Goal: Communication & Community: Connect with others

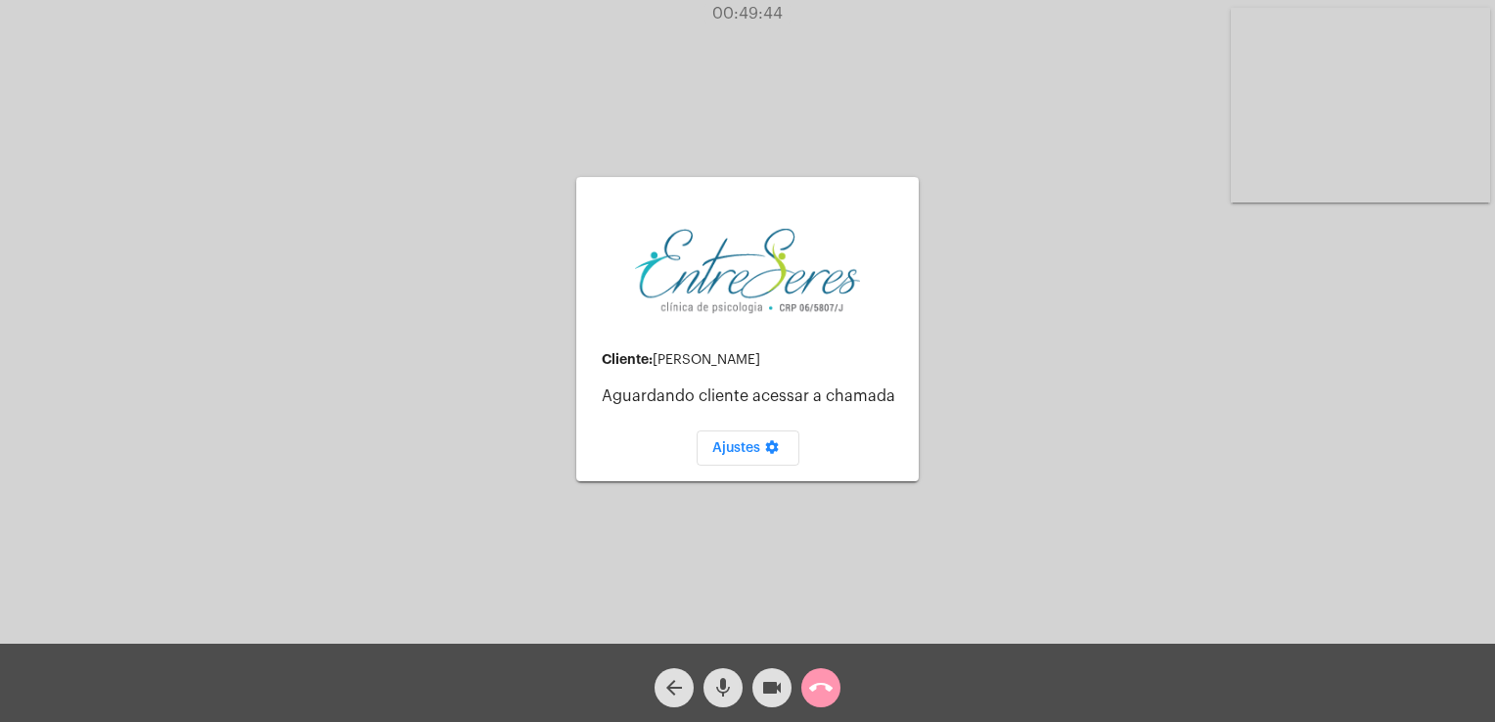
click at [814, 711] on div "arrow_back mic videocam call_end" at bounding box center [747, 683] width 1495 height 78
click at [817, 691] on mat-icon "call_end" at bounding box center [820, 687] width 23 height 23
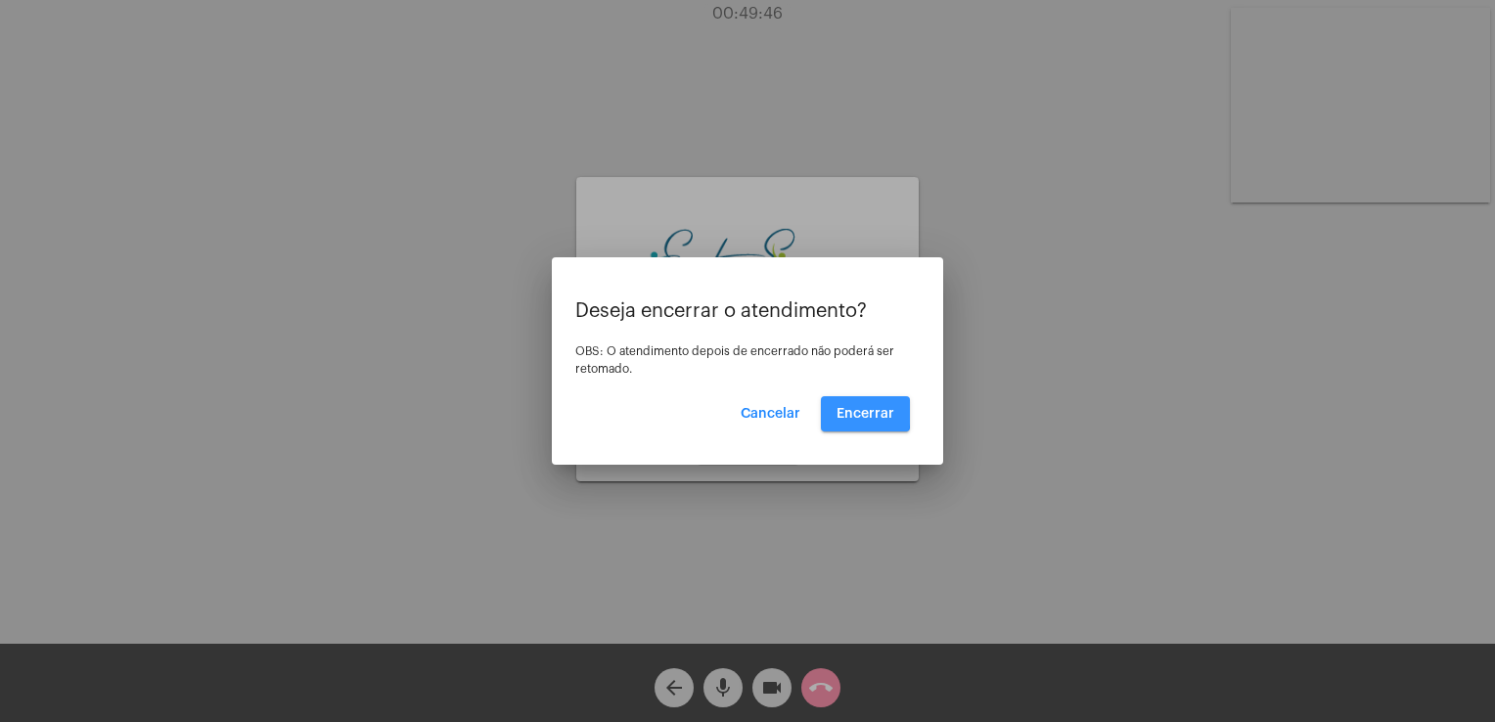
click at [845, 412] on span "Encerrar" at bounding box center [866, 414] width 58 height 14
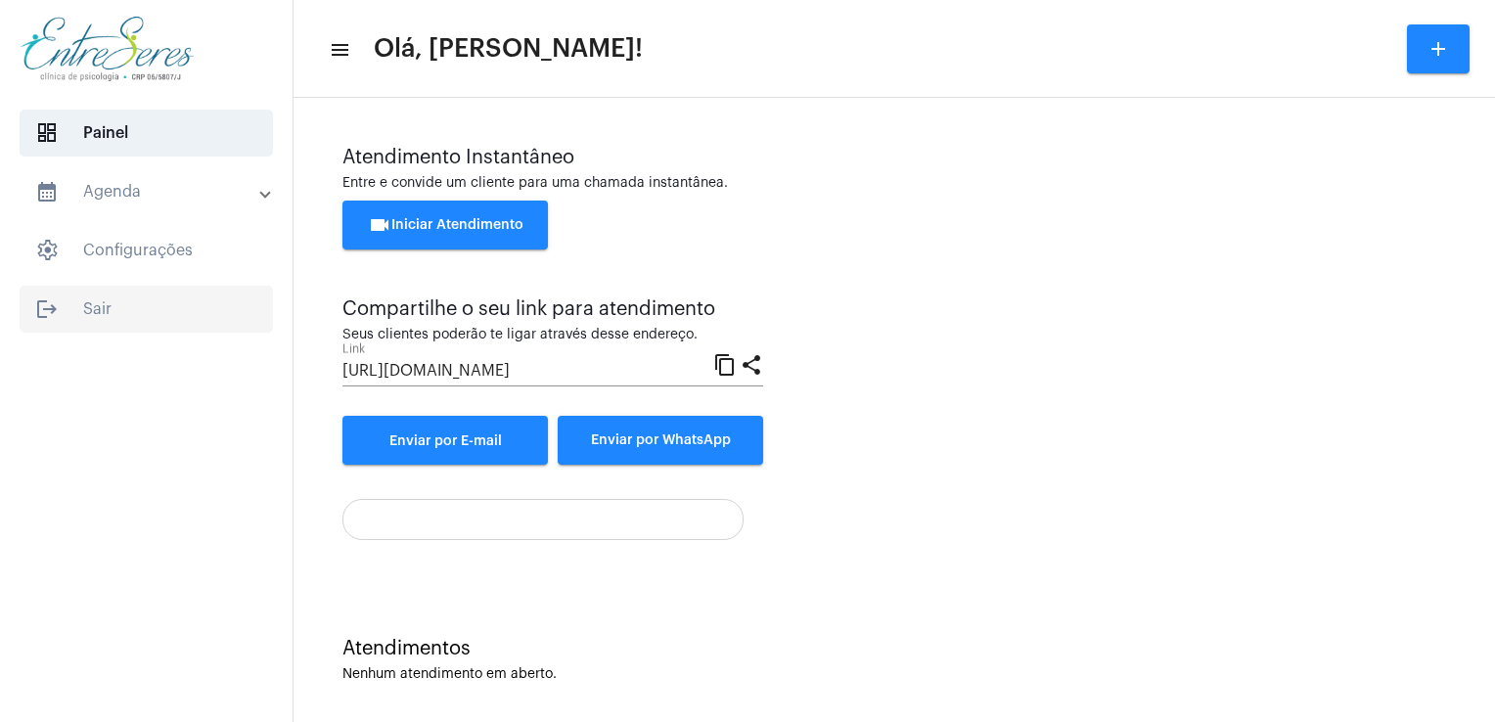
click at [46, 313] on mat-icon "logout" at bounding box center [46, 308] width 23 height 23
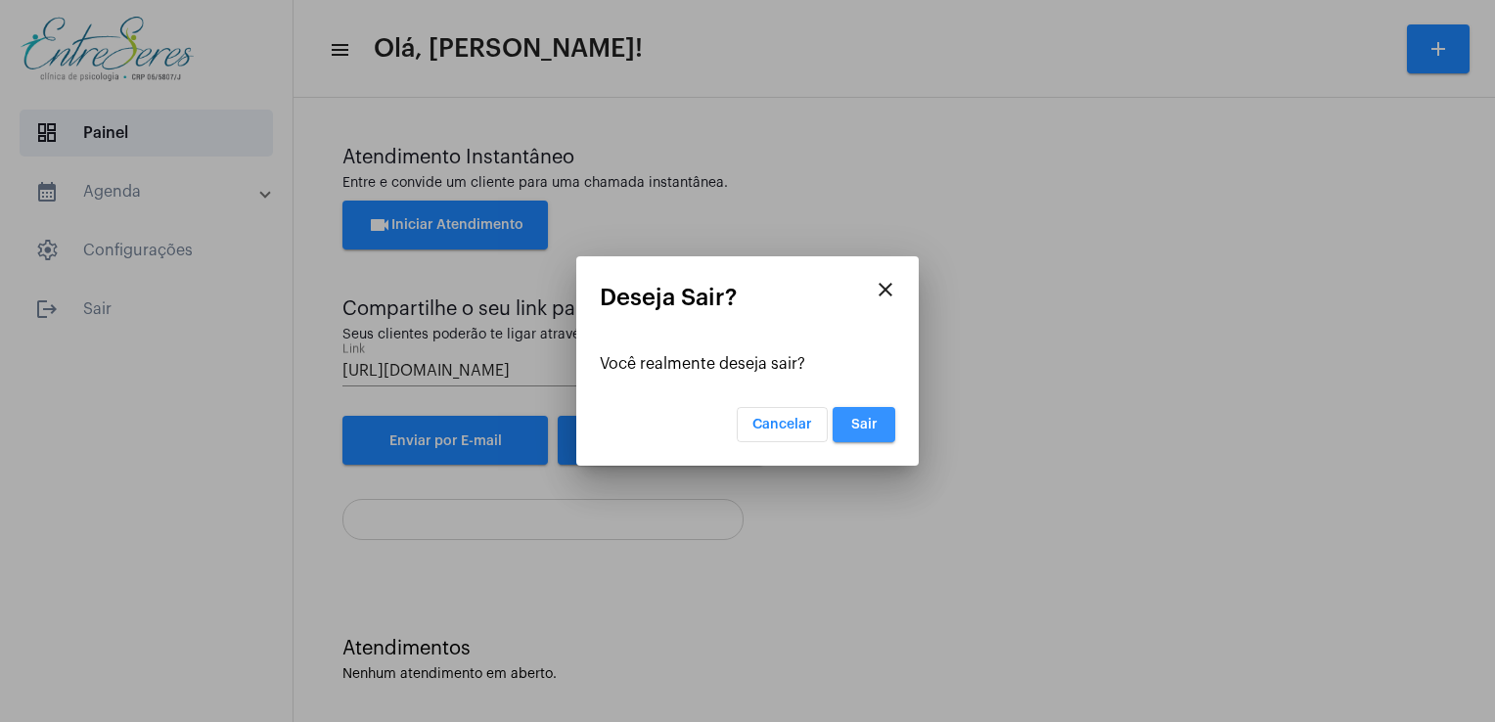
click at [853, 423] on span "Sair" at bounding box center [864, 425] width 26 height 14
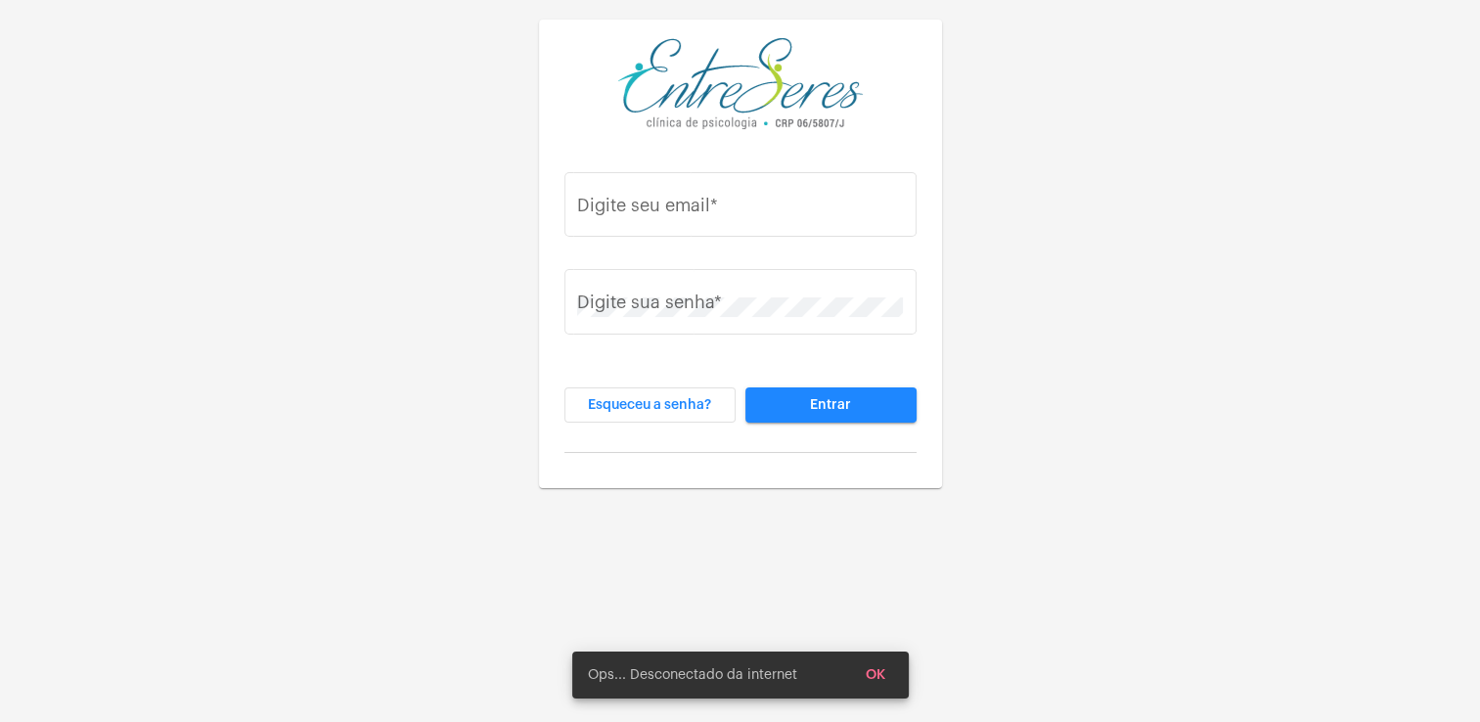
type input "[PERSON_NAME][EMAIL_ADDRESS][DOMAIN_NAME]"
